Goal: Information Seeking & Learning: Learn about a topic

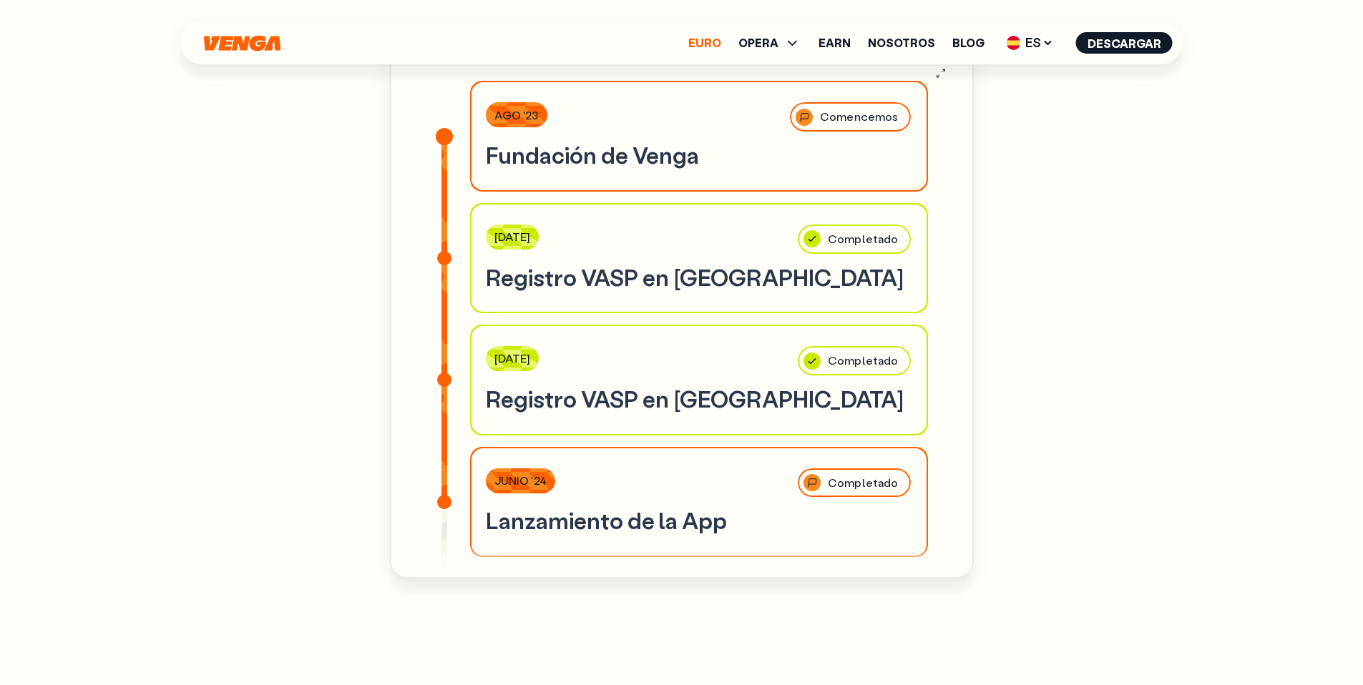
scroll to position [5010, 0]
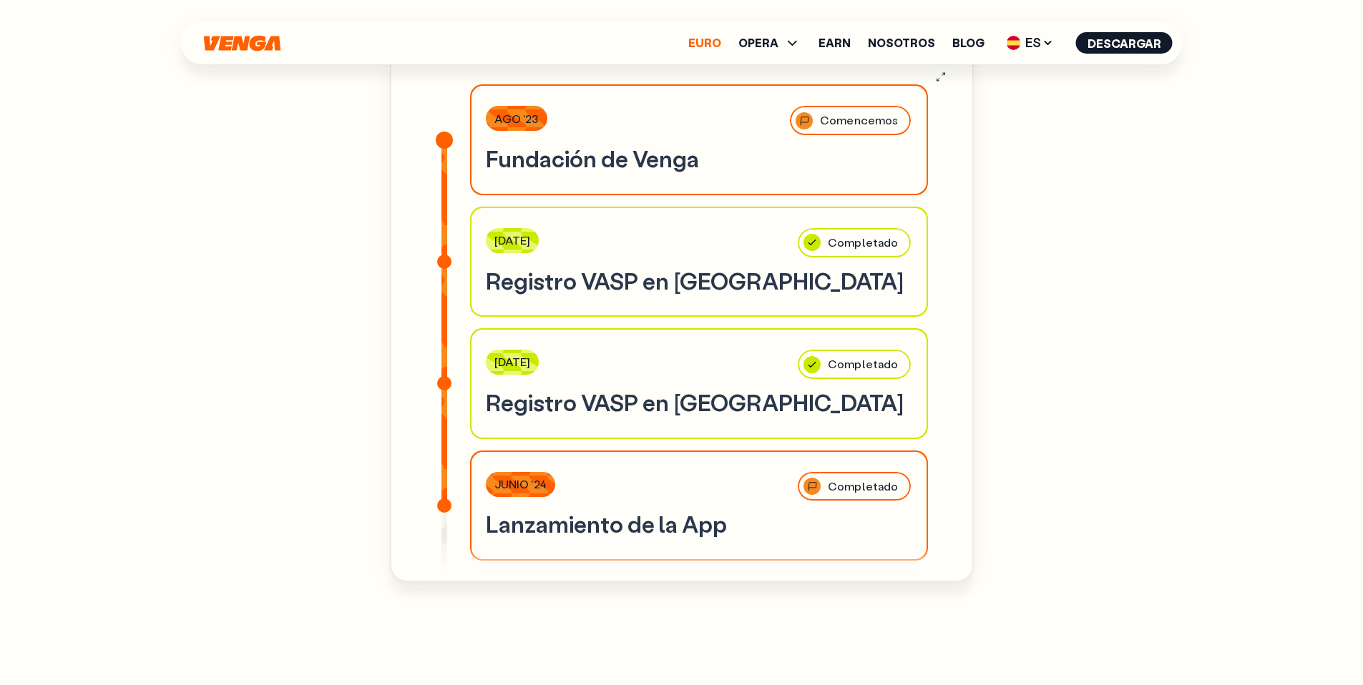
click at [717, 42] on link "Euro" at bounding box center [704, 42] width 33 height 11
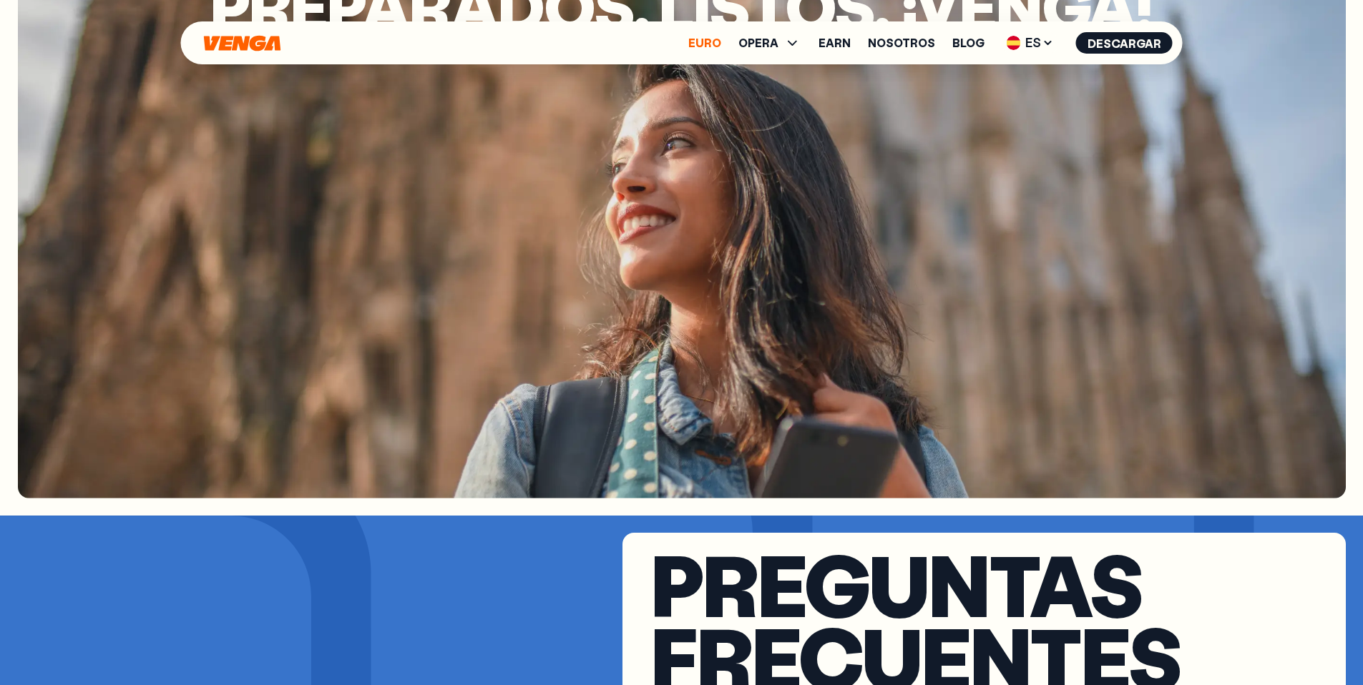
scroll to position [5005, 0]
click at [895, 46] on link "Nosotros" at bounding box center [901, 42] width 67 height 11
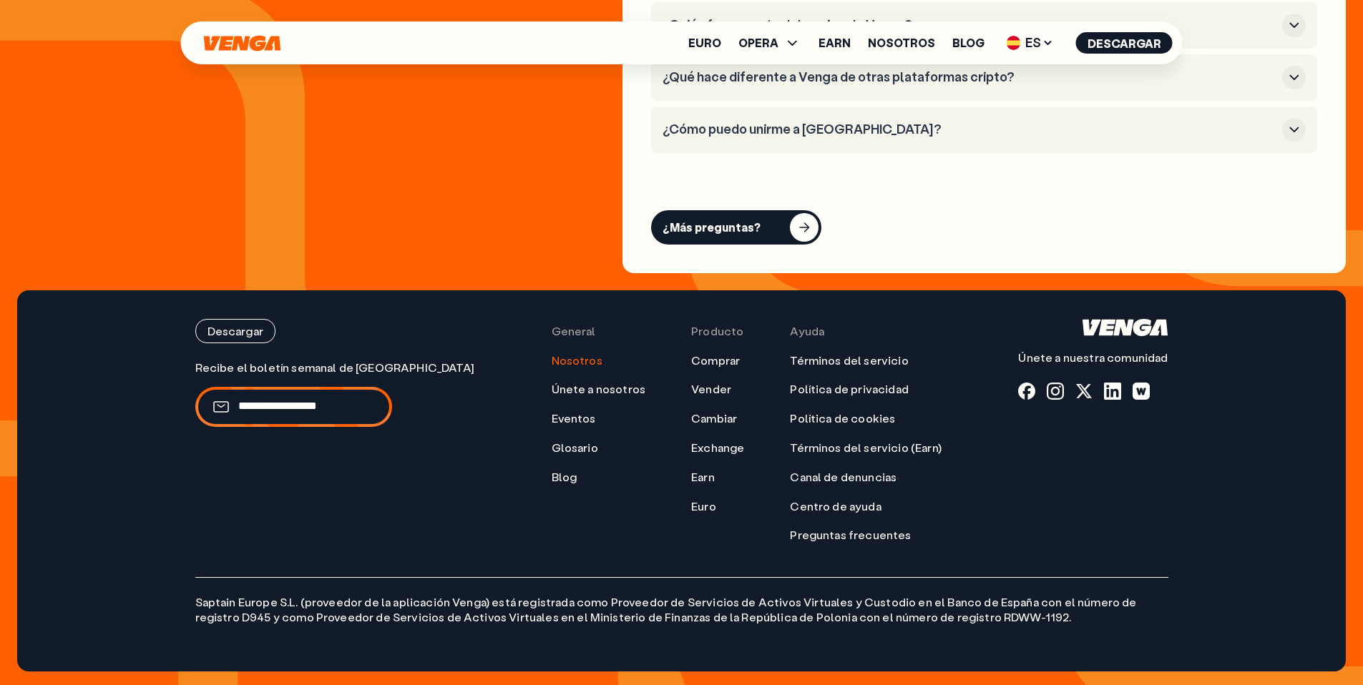
scroll to position [5846, 0]
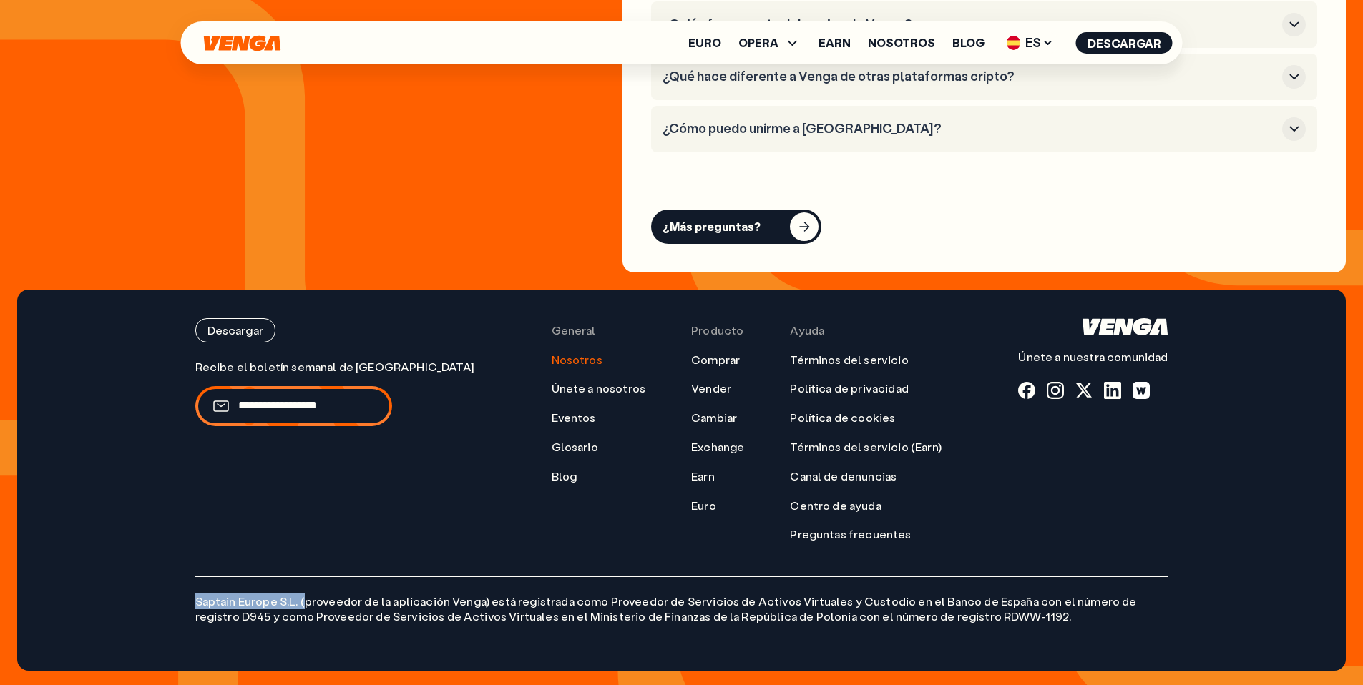
drag, startPoint x: 160, startPoint y: 600, endPoint x: 301, endPoint y: 604, distance: 141.7
click at [301, 604] on footer "Descargar Únete a nuestra comunidad General Nosotros Únete a nosotros Eventos G…" at bounding box center [681, 480] width 1328 height 381
click at [301, 604] on p "Saptain Europe S.L. (proveedor de la aplicación Venga) está registrada como Pro…" at bounding box center [681, 601] width 973 height 48
click at [298, 604] on p "Saptain Europe S.L. (proveedor de la aplicación Venga) está registrada como Pro…" at bounding box center [681, 601] width 973 height 48
